Goal: Task Accomplishment & Management: Manage account settings

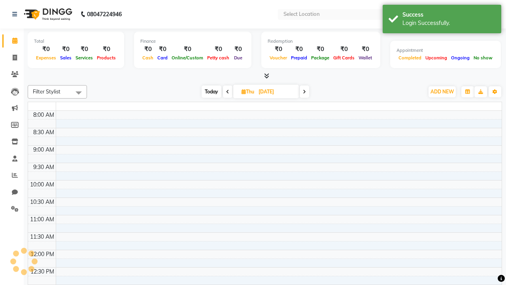
select select "en"
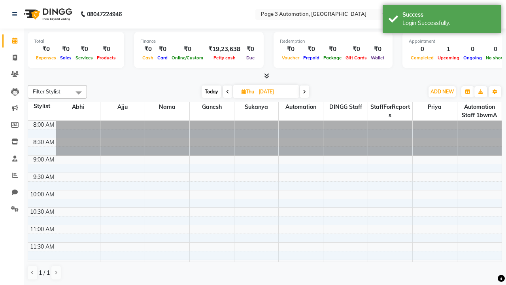
click at [211, 91] on span "Today" at bounding box center [212, 91] width 20 height 12
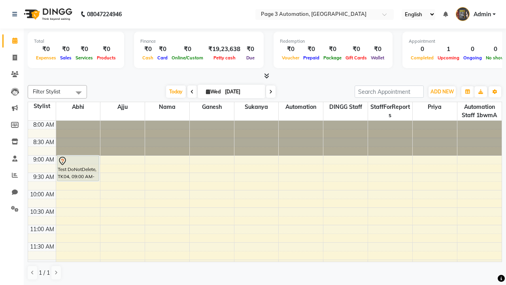
click at [269, 91] on icon at bounding box center [270, 91] width 3 height 5
type input "[DATE]"
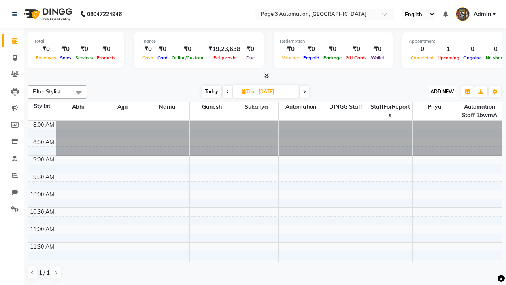
click at [442, 91] on span "ADD NEW" at bounding box center [441, 92] width 23 height 6
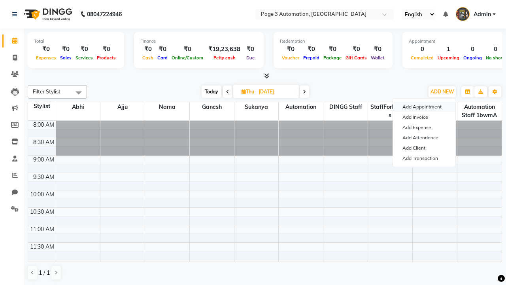
click at [424, 107] on button "Add Appointment" at bounding box center [424, 107] width 62 height 10
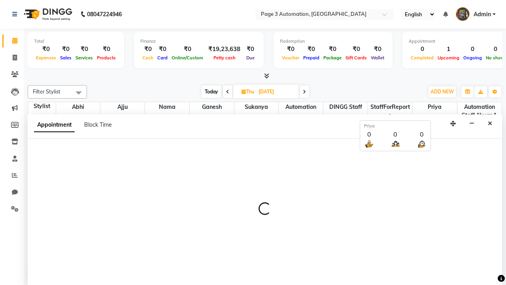
select select "tentative"
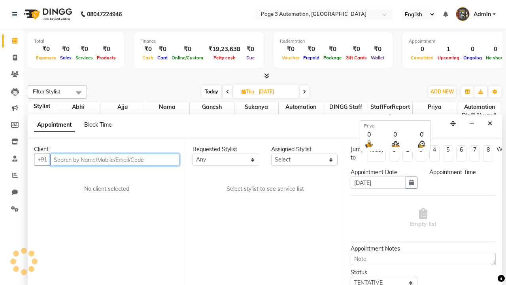
scroll to position [0, 0]
type input "8192346578"
select select "540"
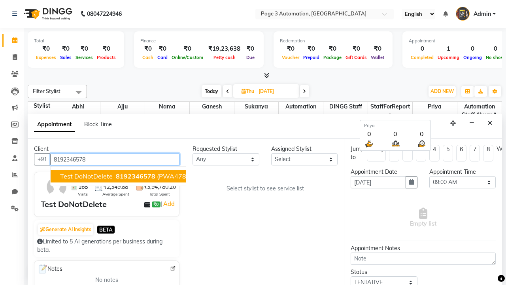
click at [116, 176] on span "8192346578" at bounding box center [136, 176] width 40 height 8
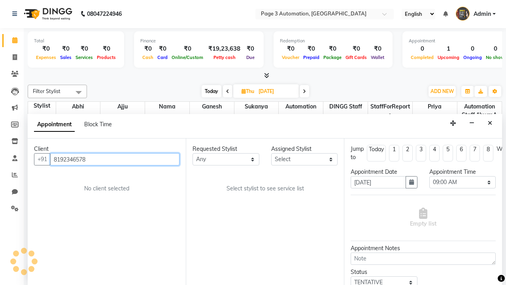
select select "711"
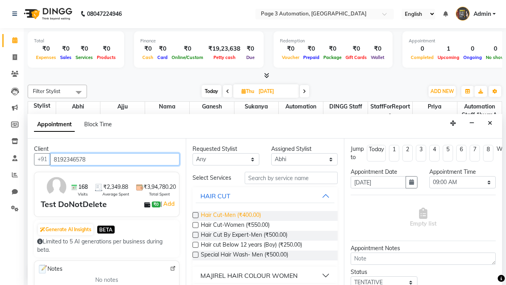
type input "8192346578"
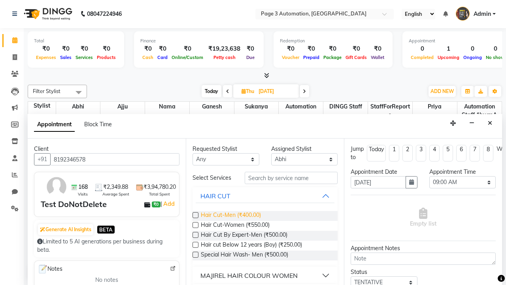
click at [230, 215] on span "Hair Cut-Men (₹400.00)" at bounding box center [231, 216] width 60 height 10
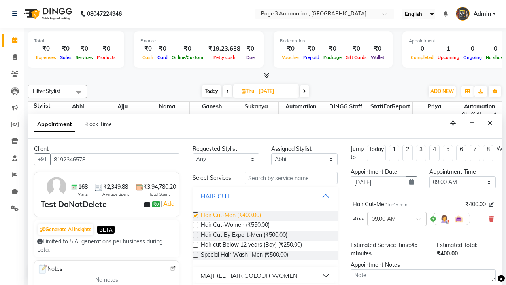
checkbox input "false"
select select "900"
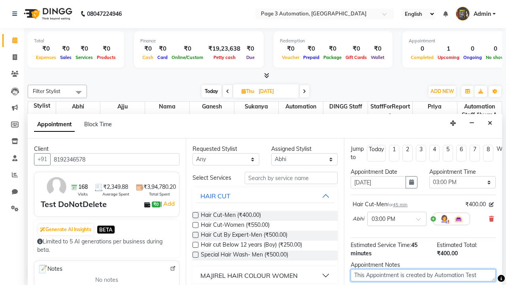
type textarea "This Appointment is created by Automation Test"
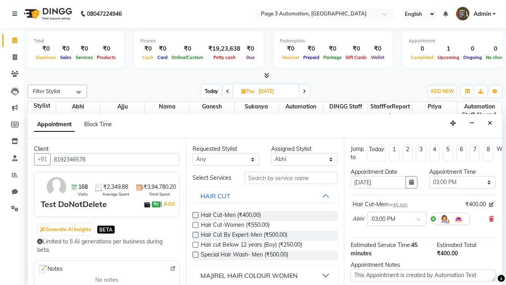
checkbox input "false"
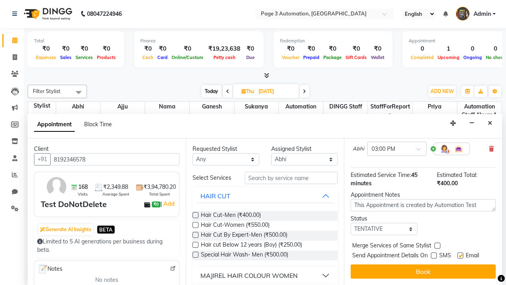
click at [460, 255] on label at bounding box center [460, 255] width 6 height 6
click at [460, 255] on input "checkbox" at bounding box center [459, 255] width 5 height 5
checkbox input "false"
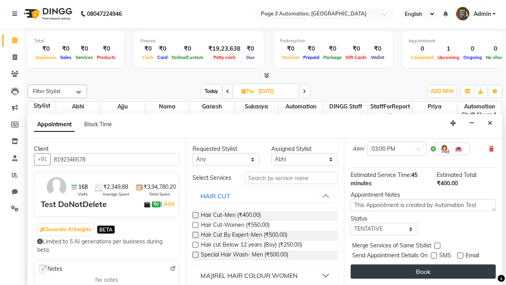
click at [423, 271] on button "Book" at bounding box center [423, 271] width 145 height 14
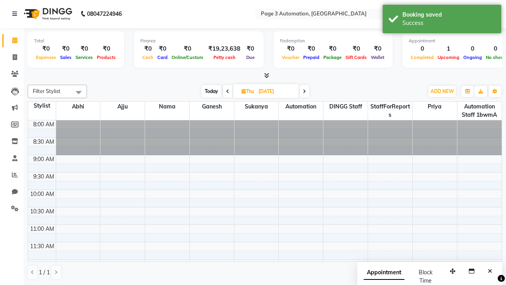
scroll to position [0, 0]
click at [442, 20] on div "Success" at bounding box center [448, 23] width 93 height 8
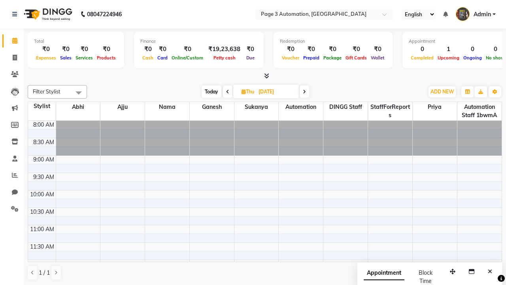
click at [79, 92] on span at bounding box center [79, 92] width 16 height 15
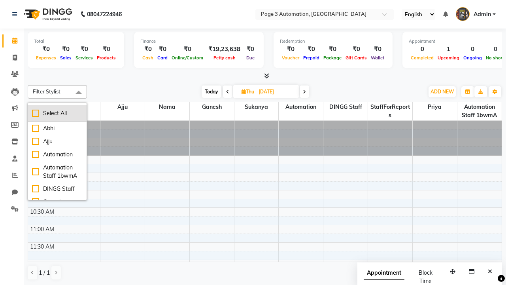
click at [57, 113] on div "Select All" at bounding box center [57, 113] width 51 height 8
checkbox input "true"
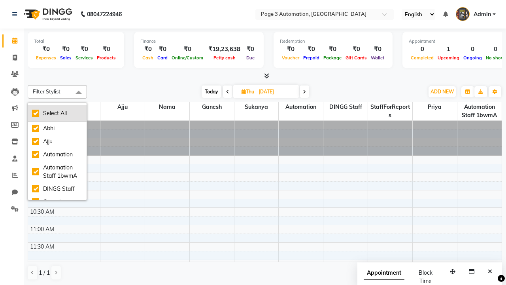
checkbox input "true"
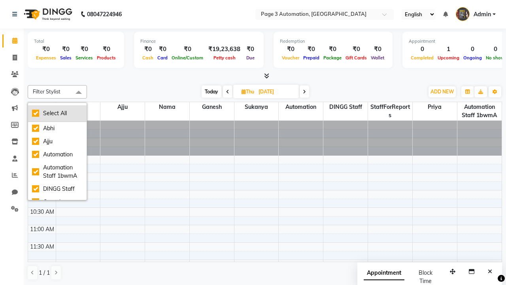
checkbox input "true"
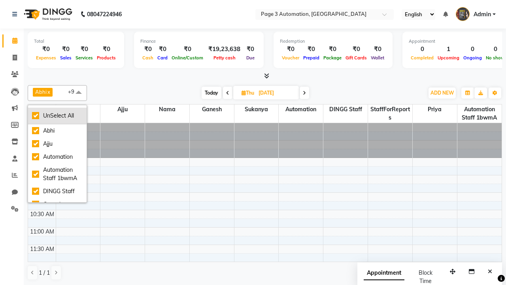
click at [57, 115] on div "UnSelect All" at bounding box center [57, 115] width 51 height 8
checkbox input "false"
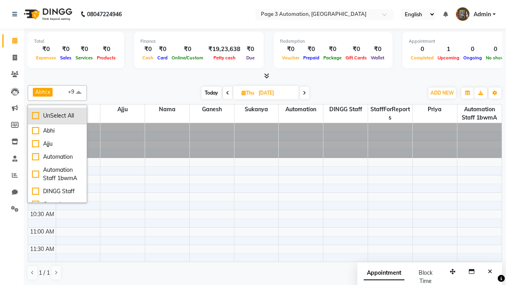
checkbox input "false"
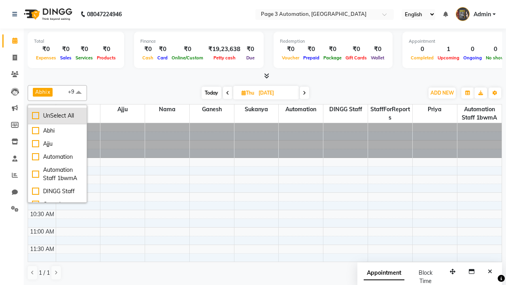
checkbox input "false"
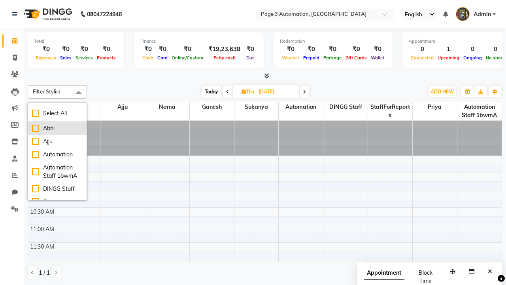
click at [57, 128] on div "Abhi" at bounding box center [57, 128] width 51 height 8
checkbox input "true"
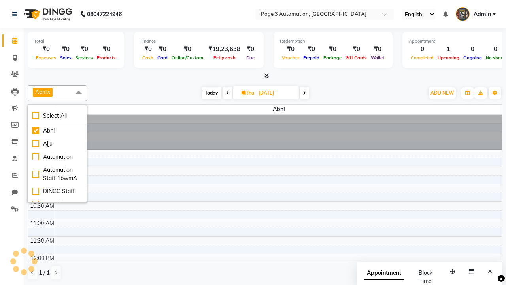
click at [79, 92] on span at bounding box center [79, 92] width 16 height 15
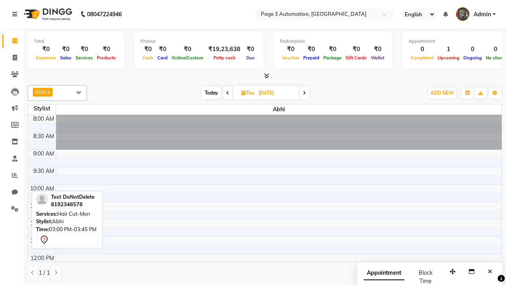
scroll to position [183, 0]
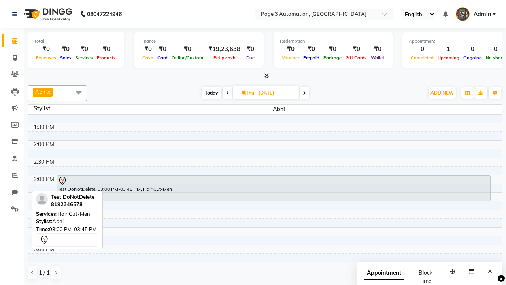
click at [273, 188] on div "Test DoNotDelete, 03:00 PM-03:45 PM, Hair Cut-Men" at bounding box center [273, 187] width 433 height 25
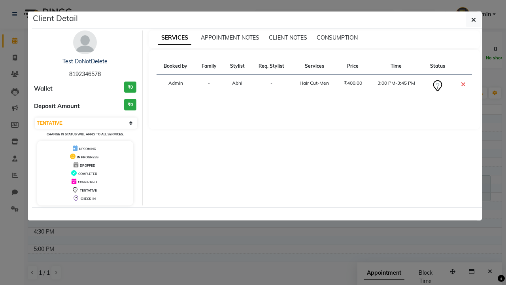
select select "6"
click at [473, 20] on icon "button" at bounding box center [473, 20] width 5 height 6
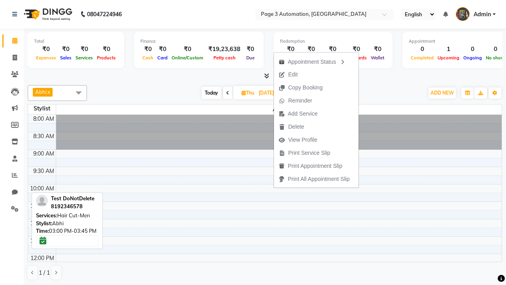
scroll to position [183, 0]
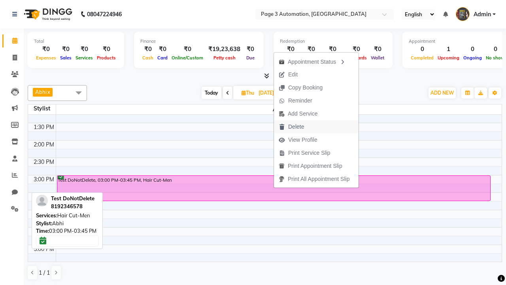
click at [317, 126] on button "Delete" at bounding box center [316, 126] width 85 height 13
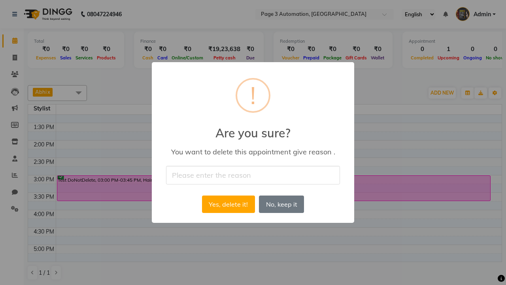
type input "Deleted Future Appointment by Automation Test"
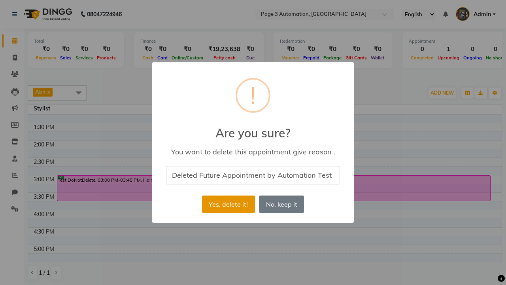
click at [228, 204] on button "Yes, delete it!" at bounding box center [228, 203] width 53 height 17
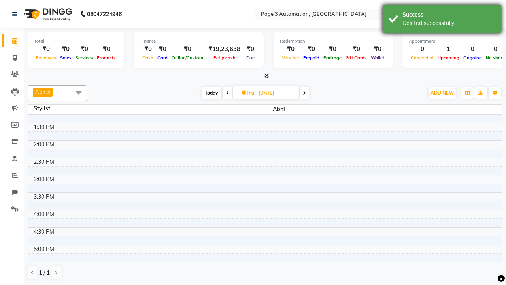
click at [442, 20] on div "Deleted successfully!" at bounding box center [448, 23] width 93 height 8
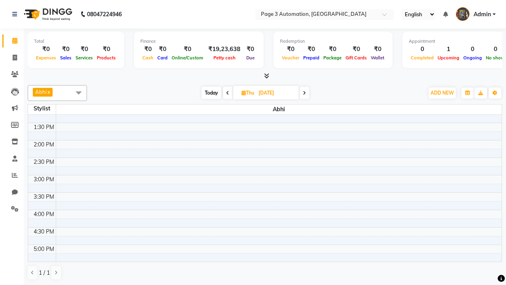
click at [79, 92] on span at bounding box center [79, 92] width 16 height 15
